Goal: Information Seeking & Learning: Learn about a topic

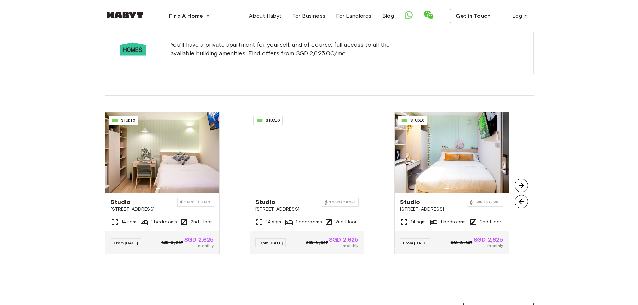
scroll to position [435, 0]
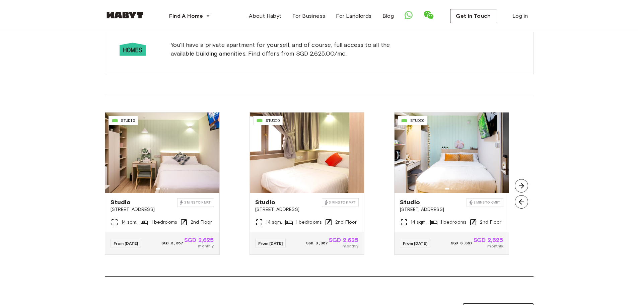
click at [524, 185] on img at bounding box center [521, 185] width 13 height 13
click at [521, 205] on img at bounding box center [521, 201] width 13 height 13
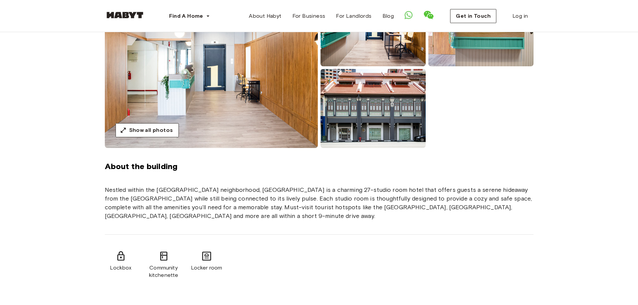
scroll to position [0, 0]
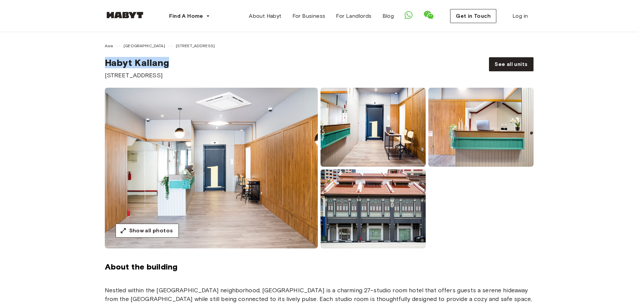
drag, startPoint x: 174, startPoint y: 66, endPoint x: 102, endPoint y: 67, distance: 71.3
click at [102, 67] on div "Asia [GEOGRAPHIC_DATA] [STREET_ADDRESS] [GEOGRAPHIC_DATA] [STREET_ADDRESS] See …" at bounding box center [319, 61] width 482 height 37
